Goal: Task Accomplishment & Management: Manage account settings

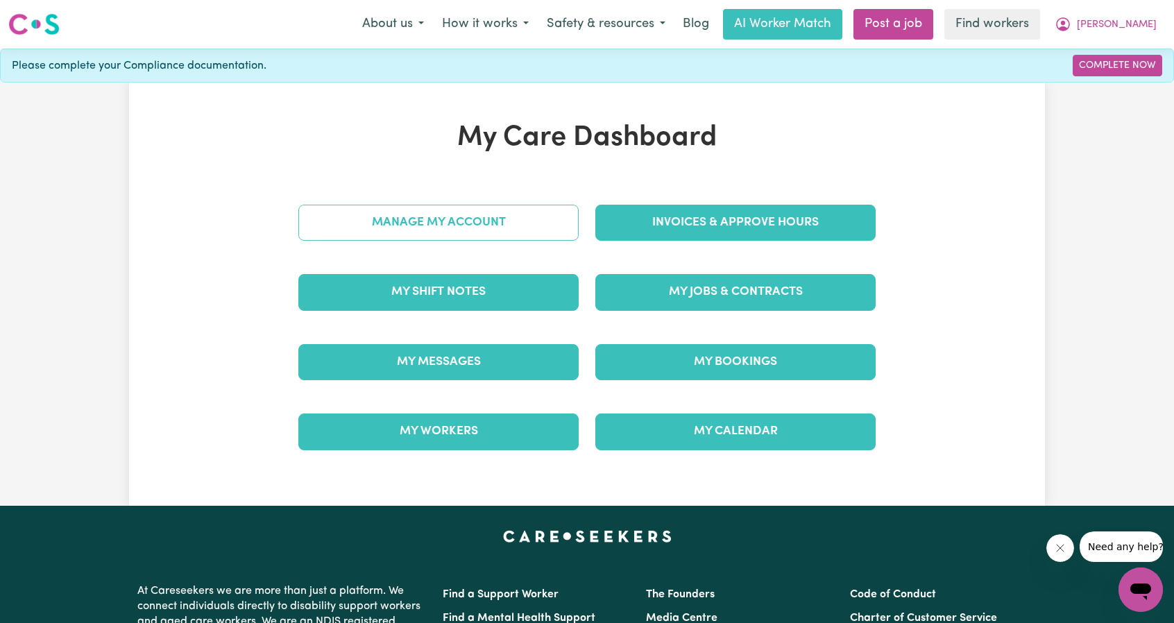
click at [534, 209] on link "Manage My Account" at bounding box center [438, 223] width 280 height 36
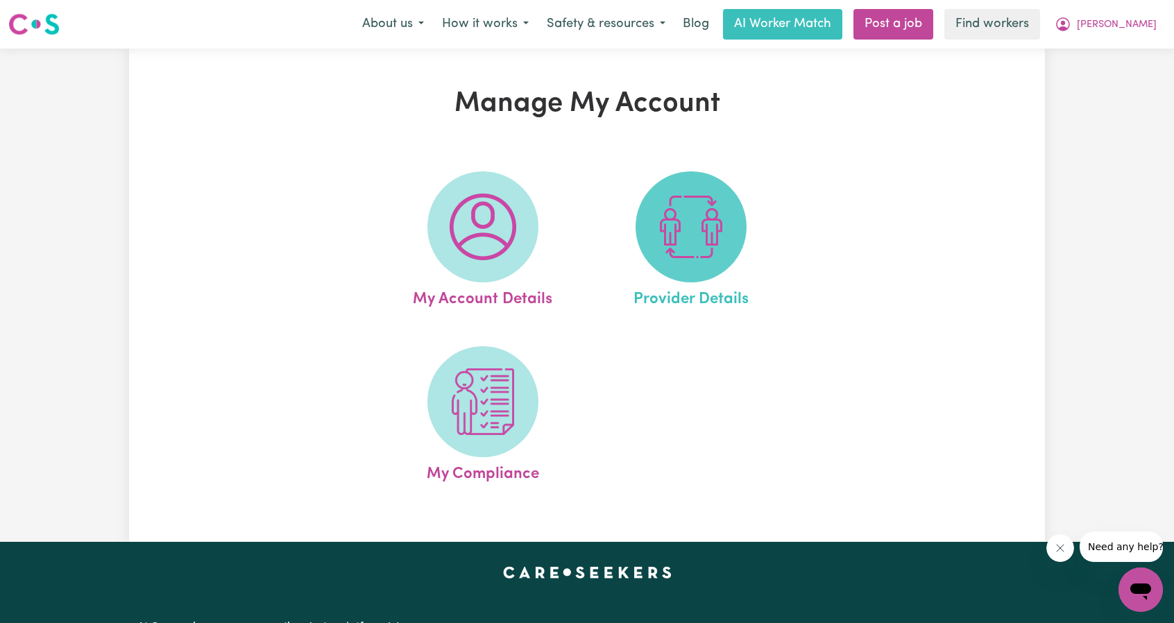
click at [672, 227] on img at bounding box center [691, 227] width 67 height 67
select select "NDIS_FUNDING_AGENCY_MANAGED"
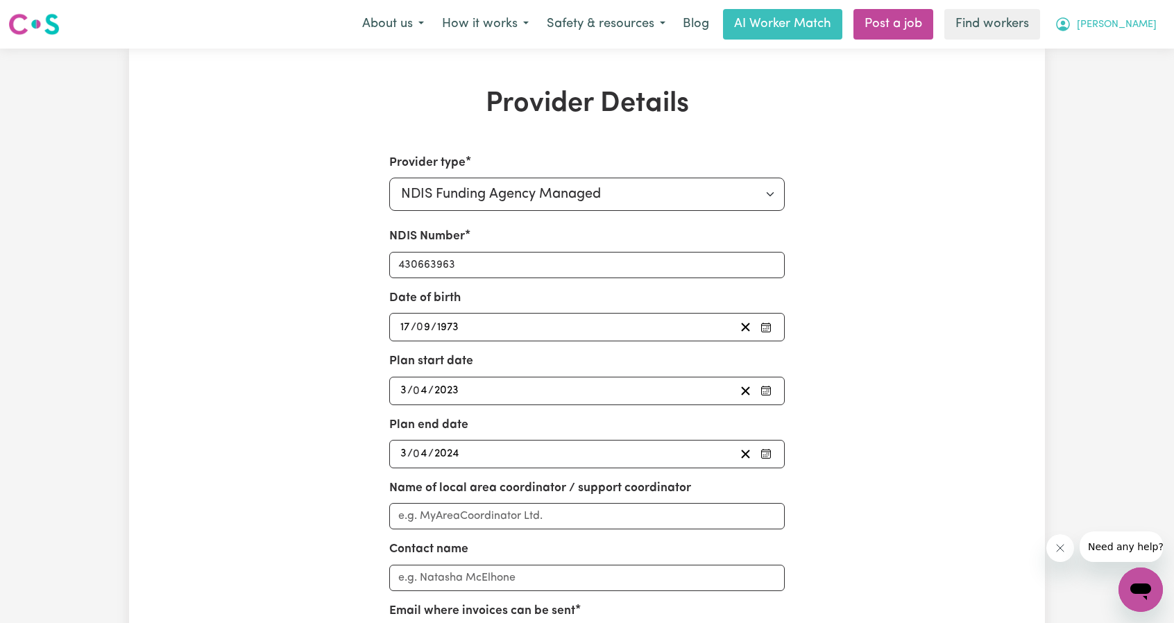
click at [1132, 21] on span "[PERSON_NAME]" at bounding box center [1117, 24] width 80 height 15
click at [1095, 78] on link "Logout" at bounding box center [1110, 80] width 110 height 26
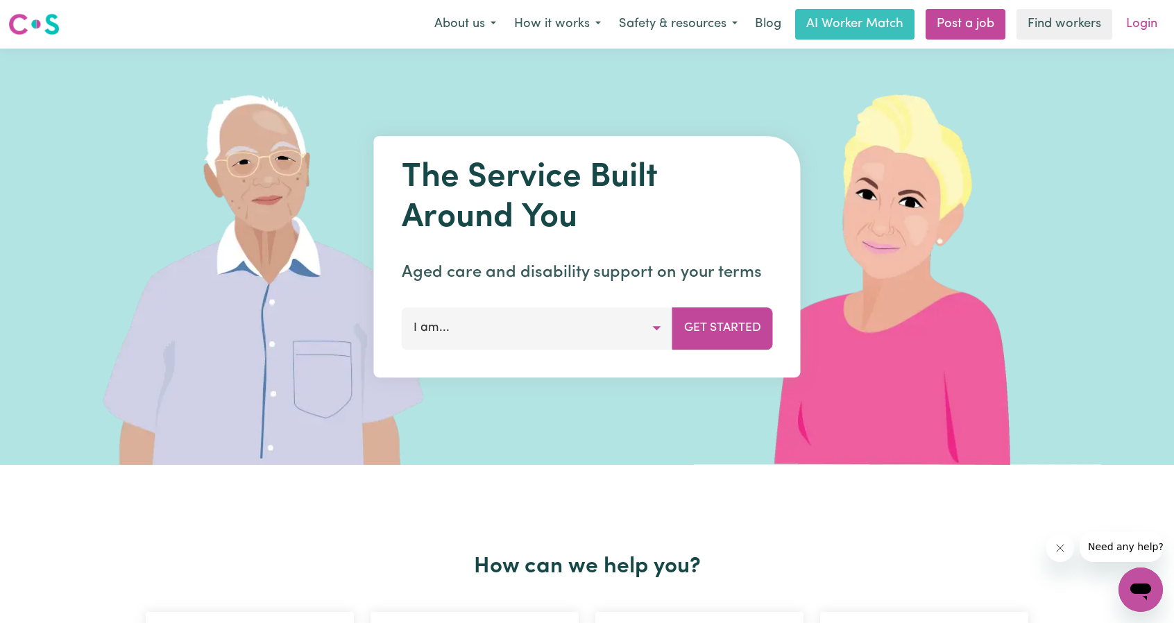
click at [1157, 32] on link "Login" at bounding box center [1142, 24] width 48 height 31
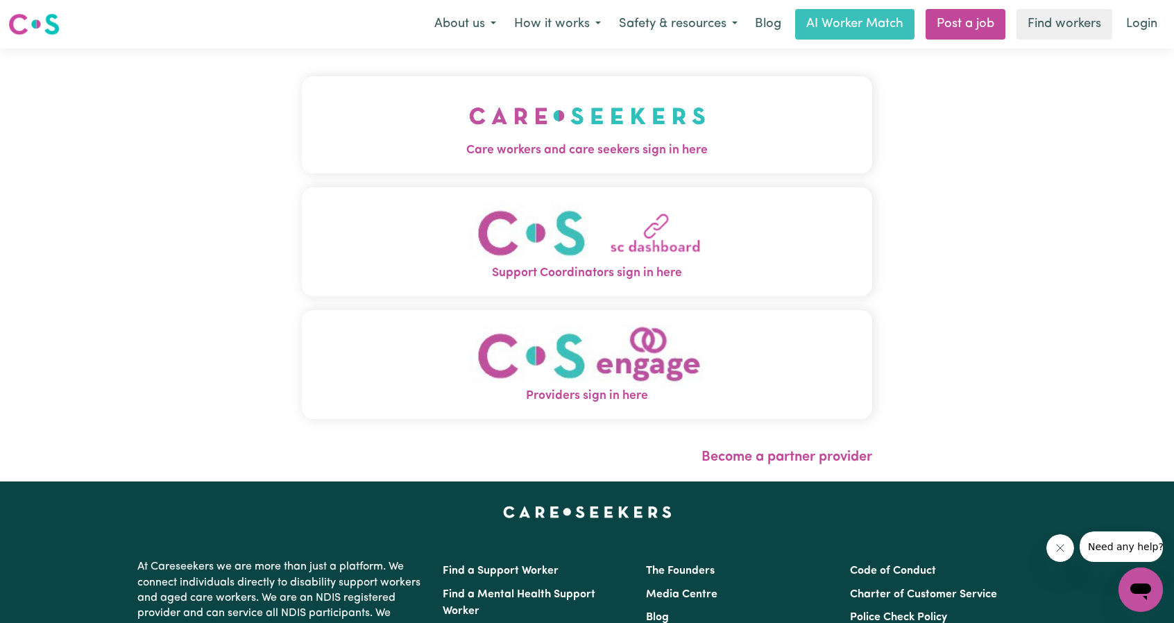
click at [469, 133] on img "Care workers and care seekers sign in here" at bounding box center [587, 115] width 237 height 51
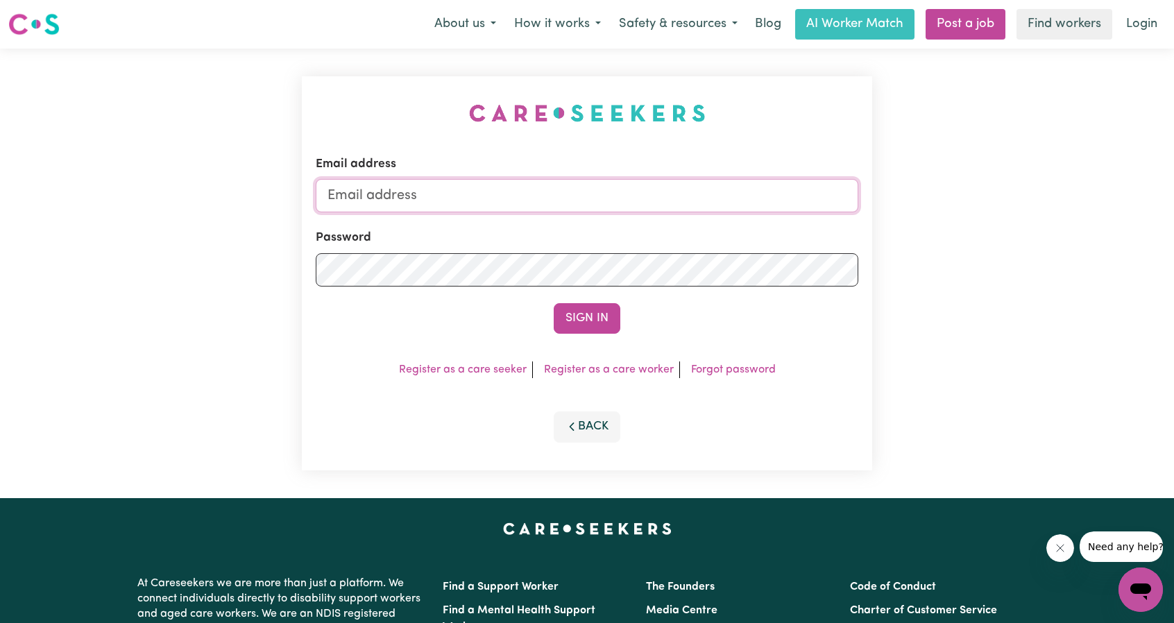
click at [588, 195] on input "Email address" at bounding box center [587, 195] width 543 height 33
drag, startPoint x: 398, startPoint y: 197, endPoint x: 670, endPoint y: 223, distance: 272.5
click at [653, 221] on form "Email address [EMAIL_ADDRESS][PERSON_NAME][DOMAIN_NAME] Password Sign In" at bounding box center [587, 244] width 543 height 178
type input "[EMAIL_ADDRESS][DOMAIN_NAME]"
click at [578, 321] on button "Sign In" at bounding box center [587, 318] width 67 height 31
